Goal: Transaction & Acquisition: Purchase product/service

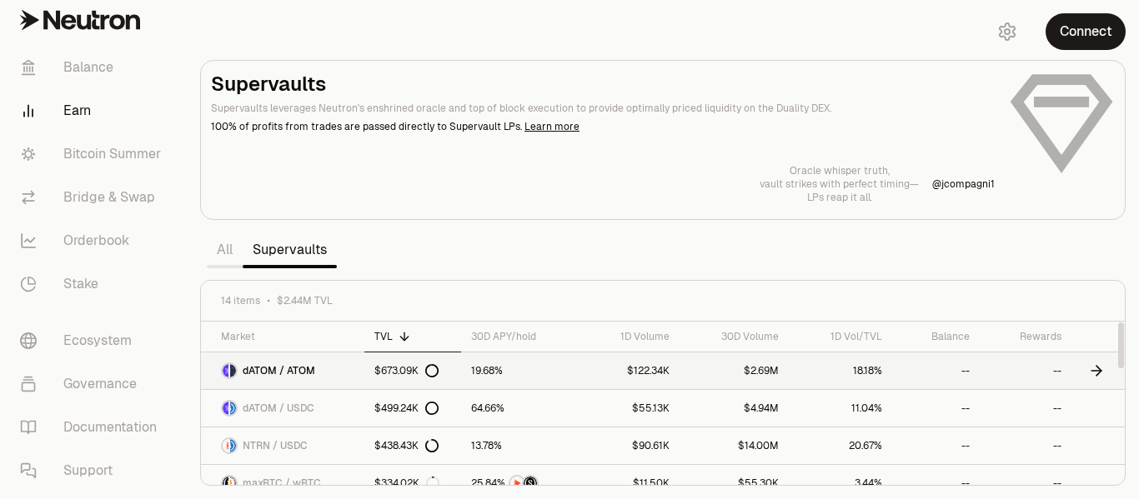
click at [395, 368] on div "$673.09K" at bounding box center [406, 370] width 64 height 13
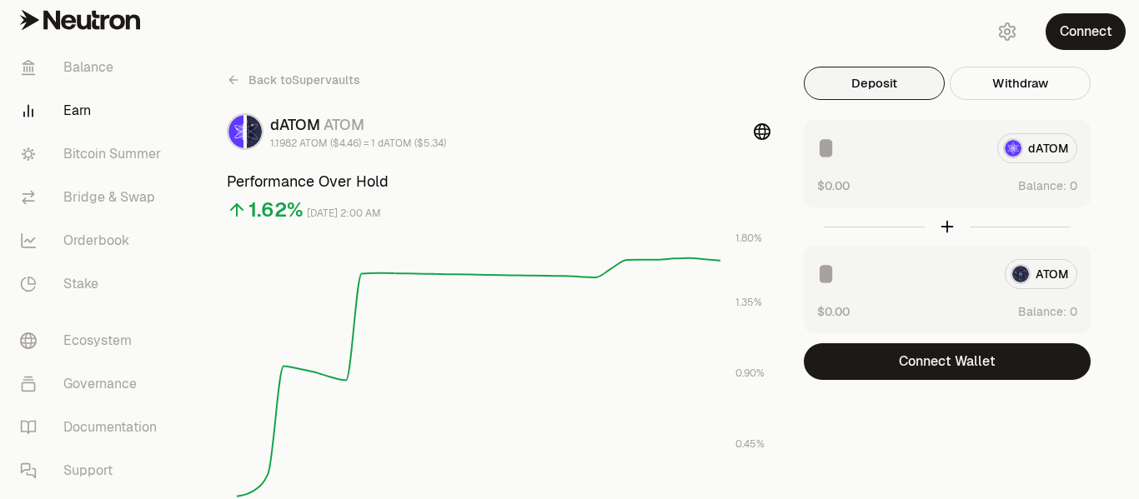
click at [965, 143] on input at bounding box center [900, 148] width 167 height 30
type input "*"
click at [129, 153] on link "Bitcoin Summer" at bounding box center [93, 154] width 173 height 43
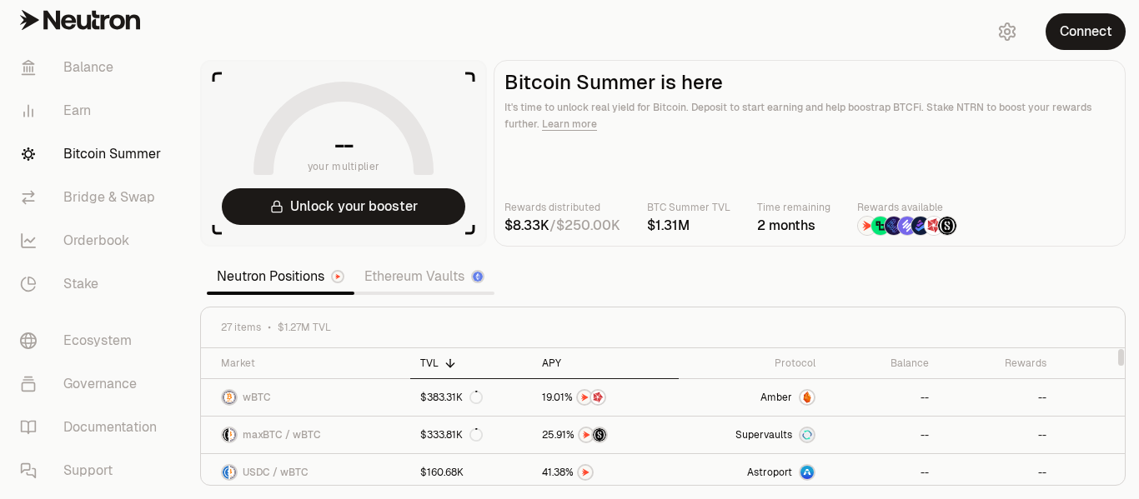
click at [556, 362] on div "APY" at bounding box center [605, 363] width 127 height 13
click at [558, 360] on div "APY" at bounding box center [606, 363] width 125 height 13
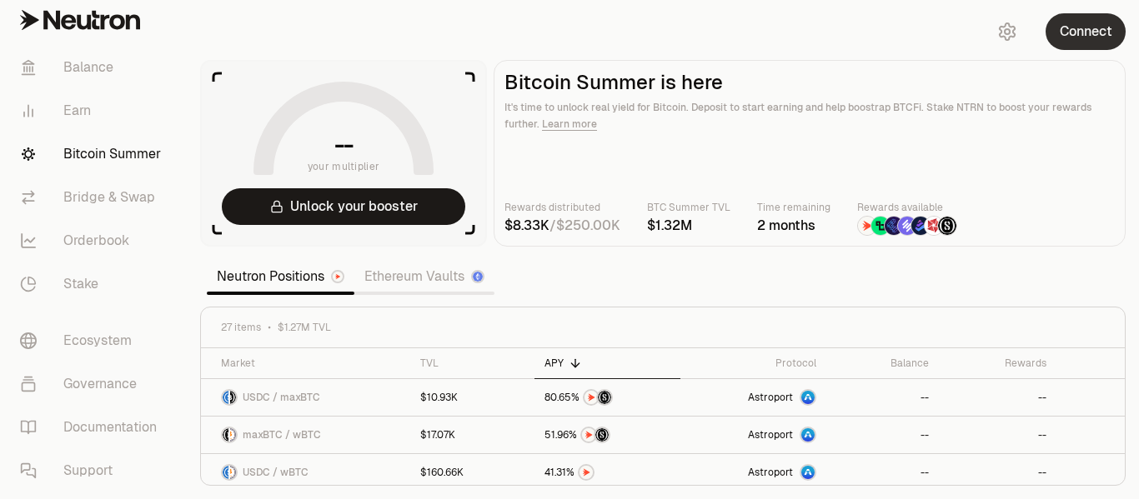
click at [1087, 38] on button "Connect" at bounding box center [1085, 31] width 80 height 37
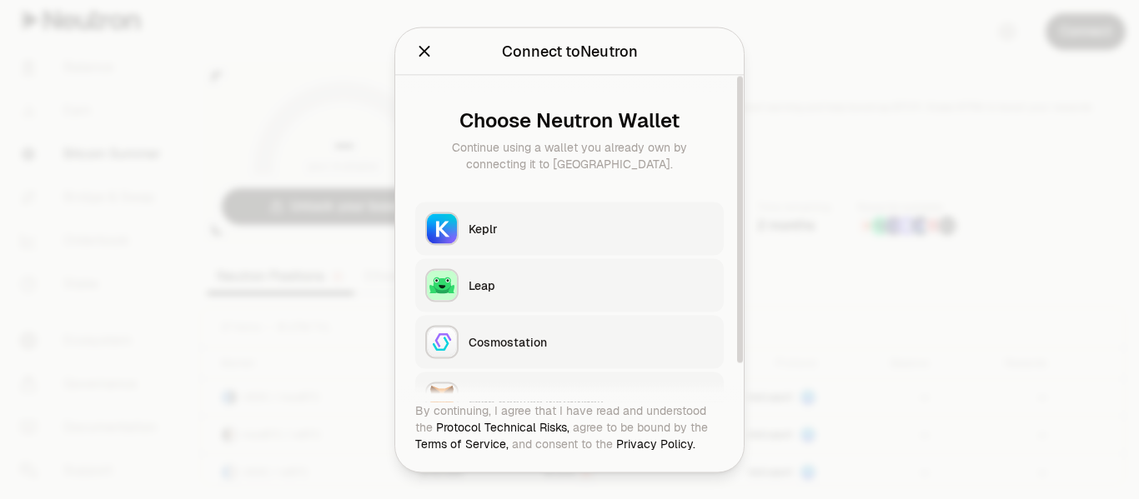
click at [487, 229] on div "Keplr" at bounding box center [590, 228] width 245 height 17
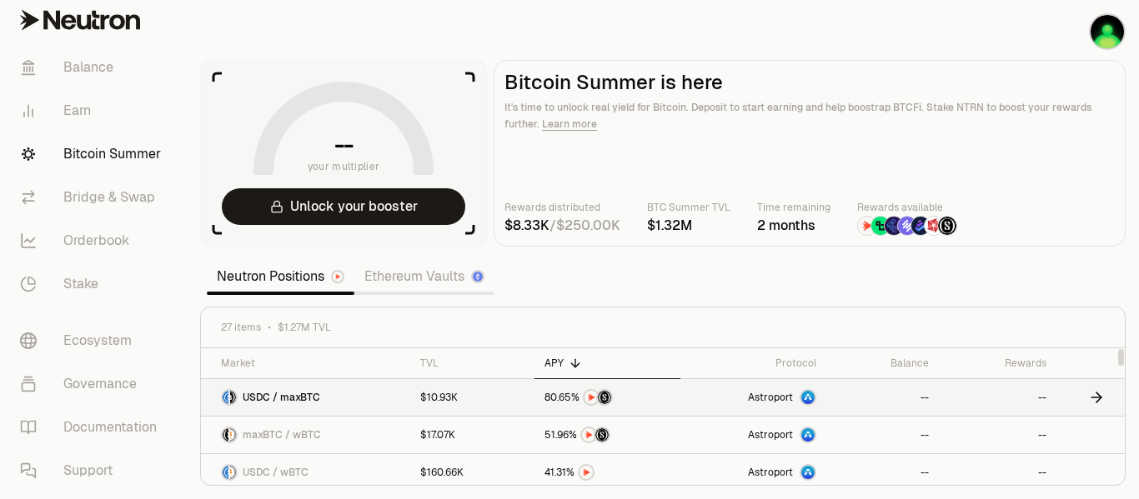
click at [840, 397] on link "--" at bounding box center [882, 397] width 113 height 37
